Goal: Task Accomplishment & Management: Manage account settings

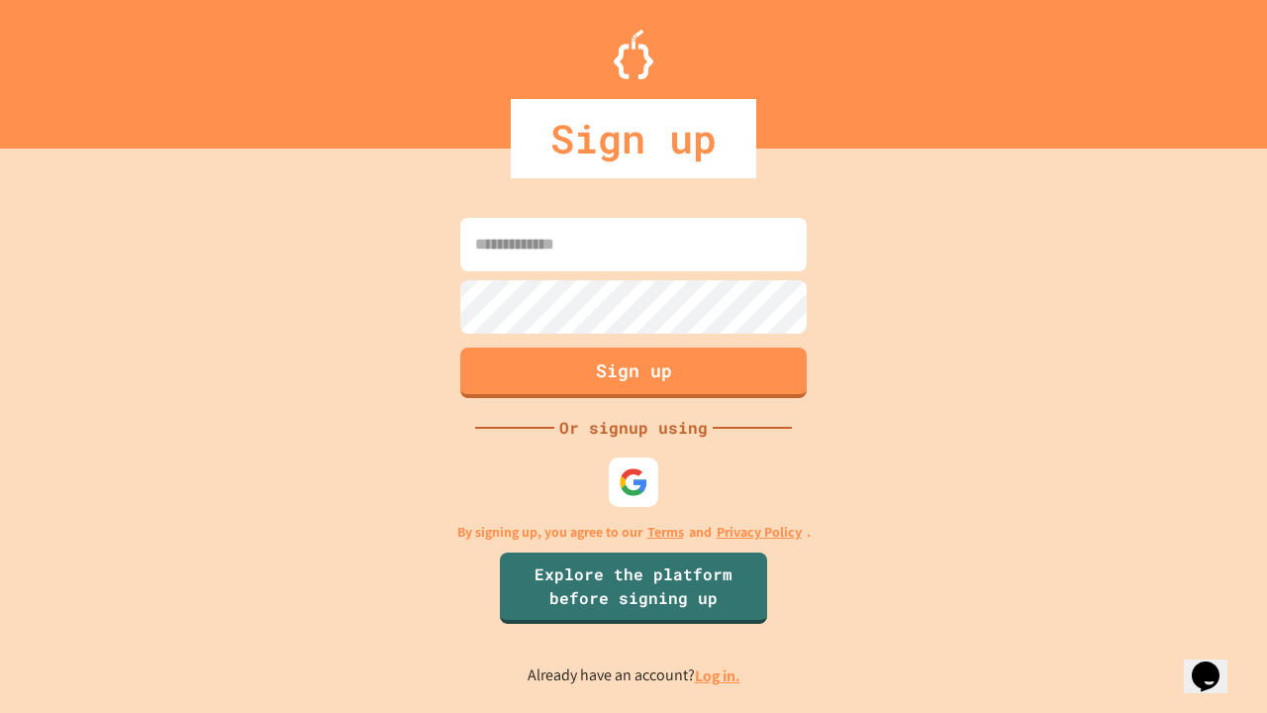
click at [719, 675] on link "Log in." at bounding box center [718, 675] width 46 height 21
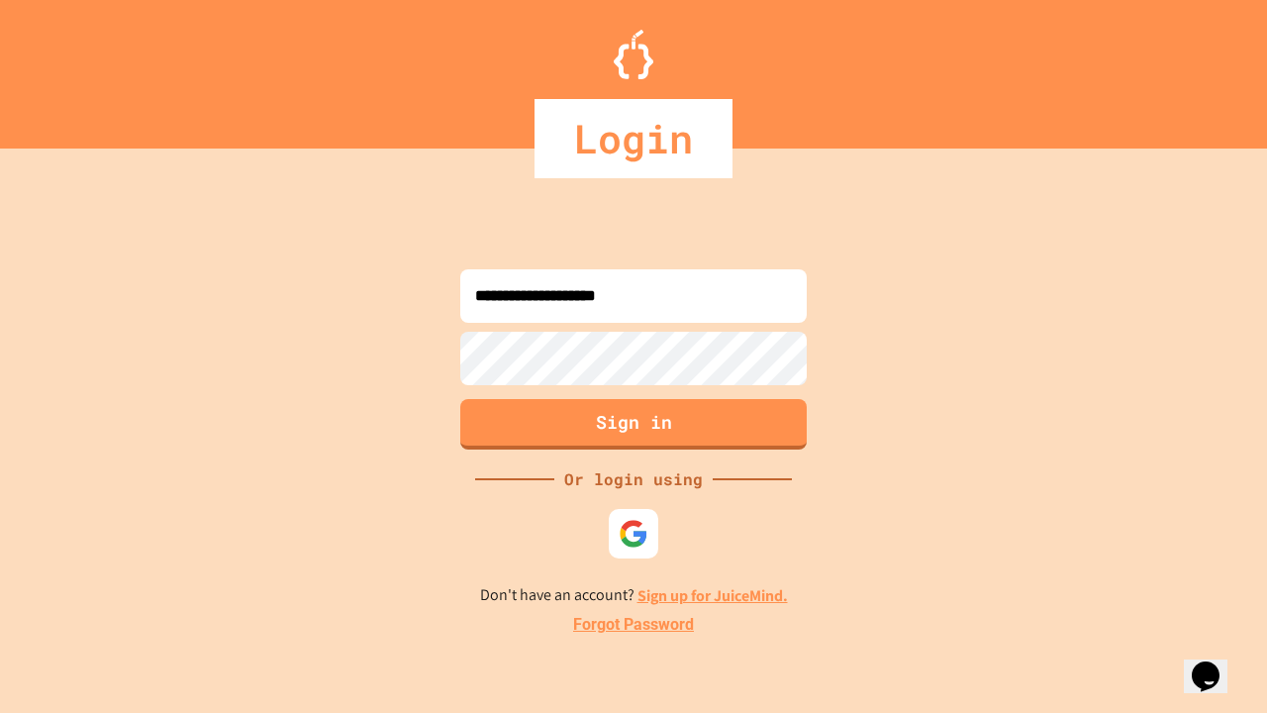
type input "**********"
